Goal: Download file/media

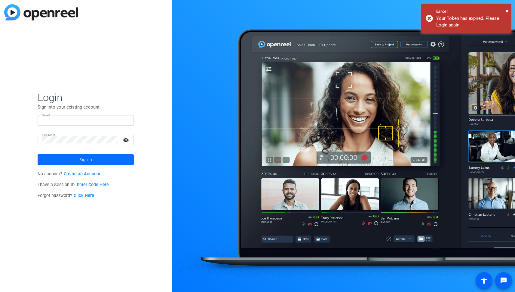
type input "[EMAIL_ADDRESS][DOMAIN_NAME]"
click at [90, 159] on span "Sign in" at bounding box center [86, 159] width 12 height 15
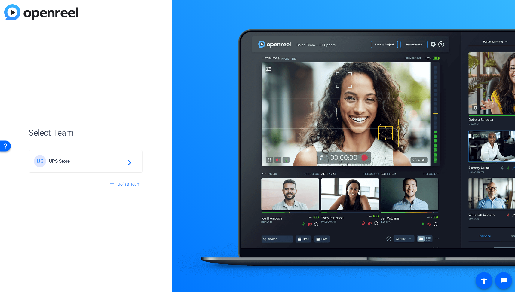
click at [103, 163] on span "UPS Store" at bounding box center [86, 160] width 75 height 5
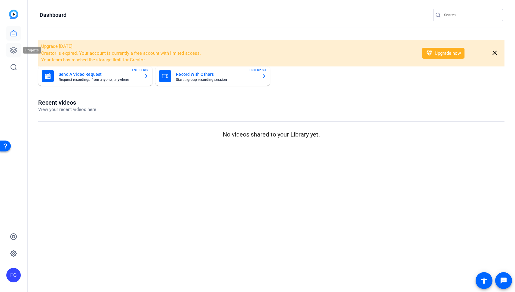
click at [12, 50] on icon at bounding box center [14, 50] width 6 height 6
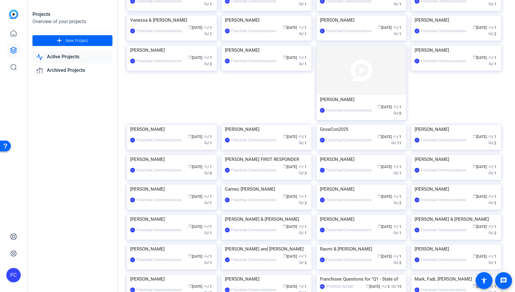
scroll to position [149, 0]
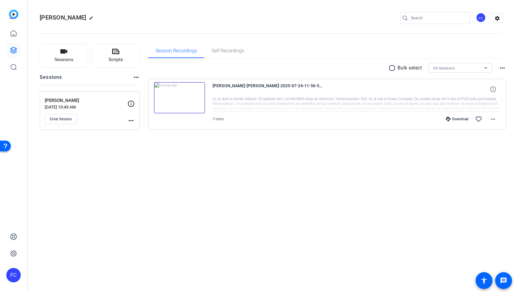
click at [461, 119] on div "Download" at bounding box center [457, 119] width 29 height 5
